Goal: Task Accomplishment & Management: Manage account settings

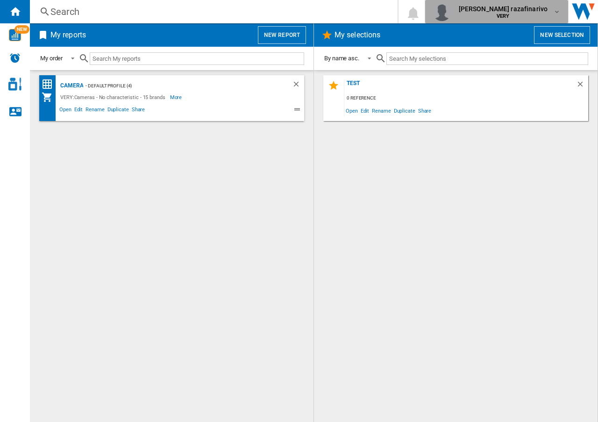
click at [552, 11] on div "hanania razafinarivo VERY" at bounding box center [504, 11] width 99 height 15
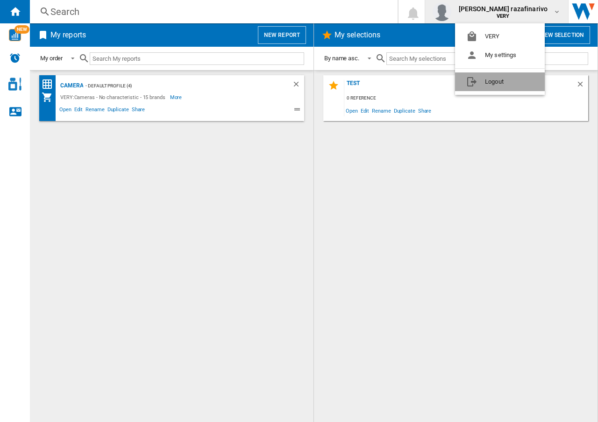
click at [493, 83] on button "Logout" at bounding box center [500, 81] width 90 height 19
